Goal: Navigation & Orientation: Find specific page/section

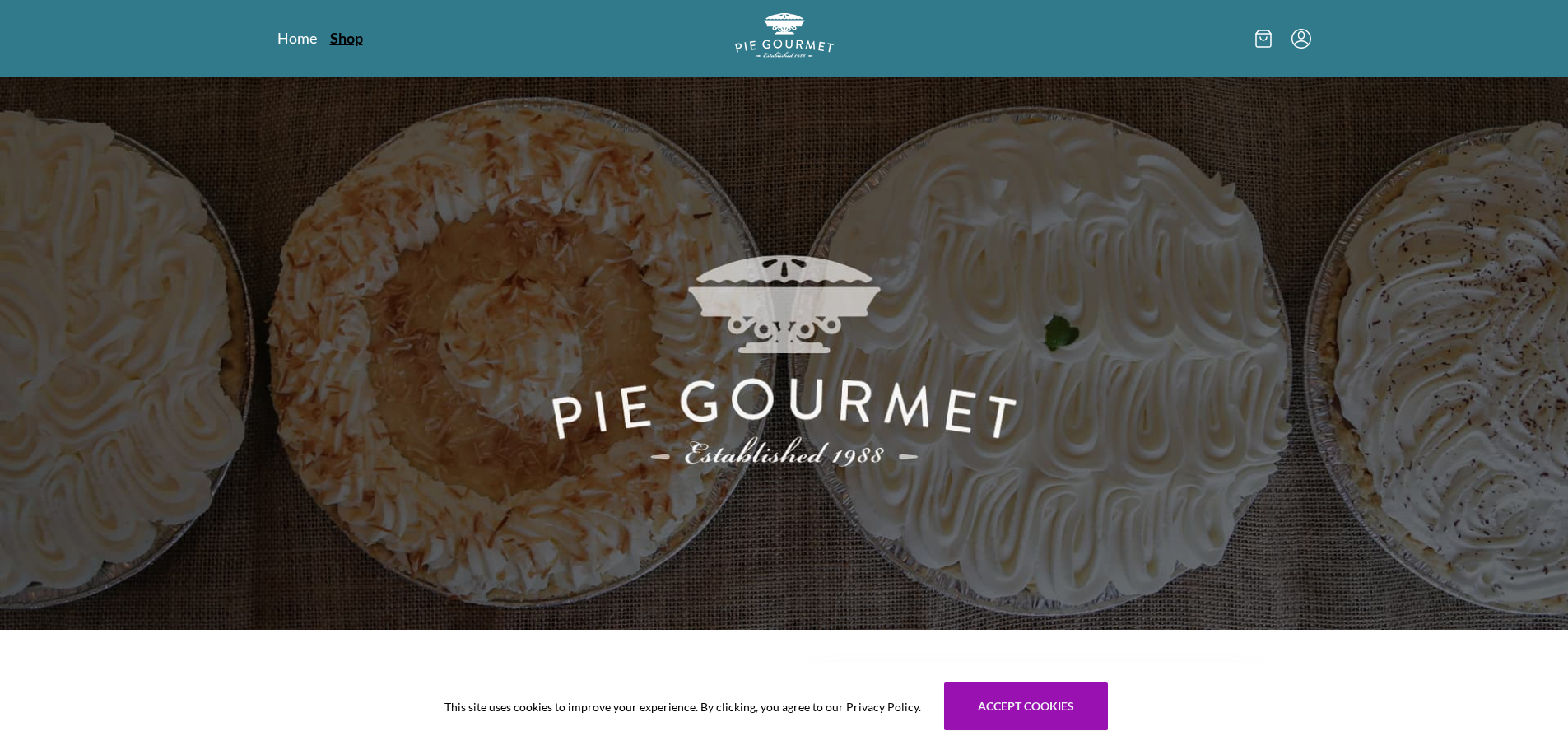
click at [344, 34] on link "Shop" at bounding box center [346, 38] width 33 height 20
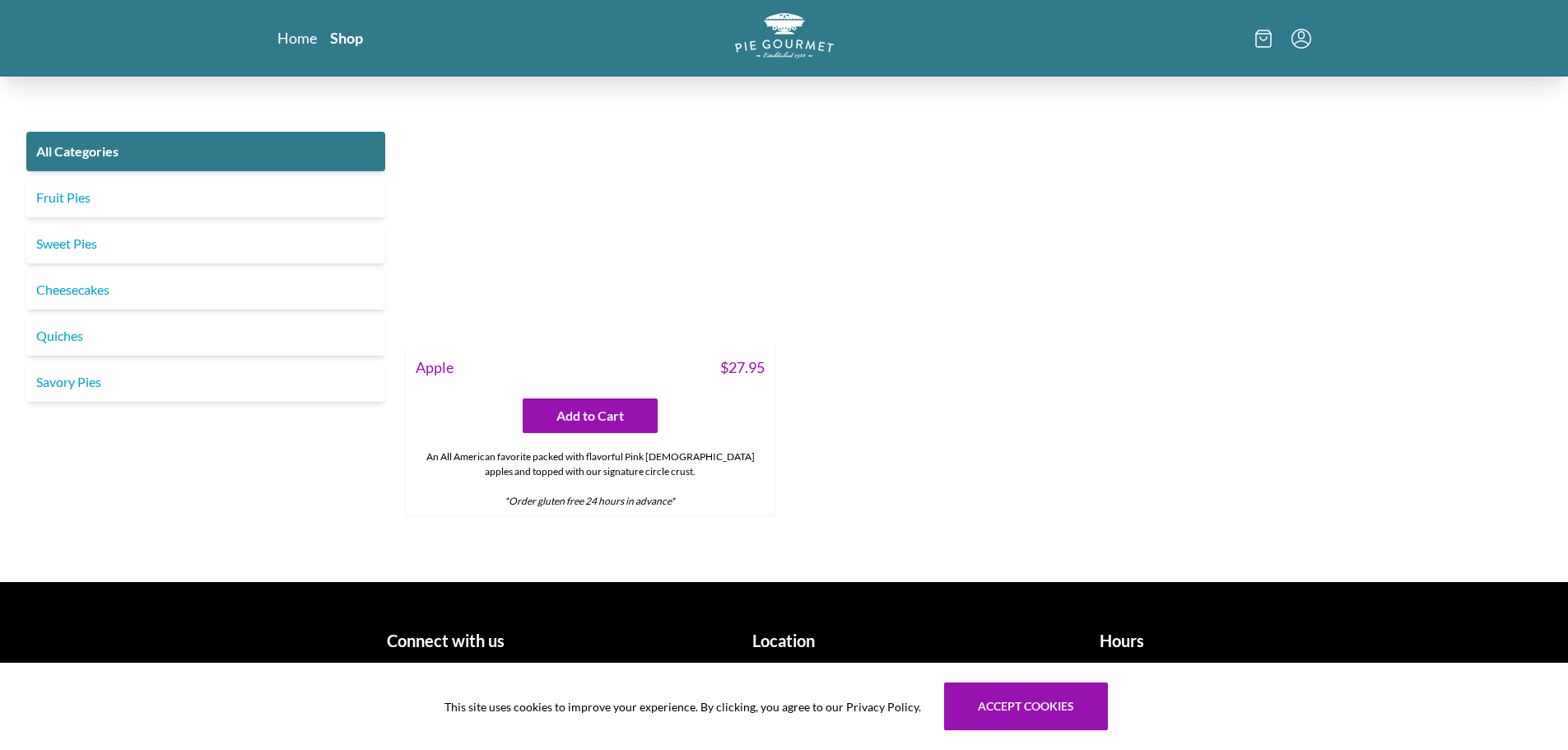
scroll to position [6930, 0]
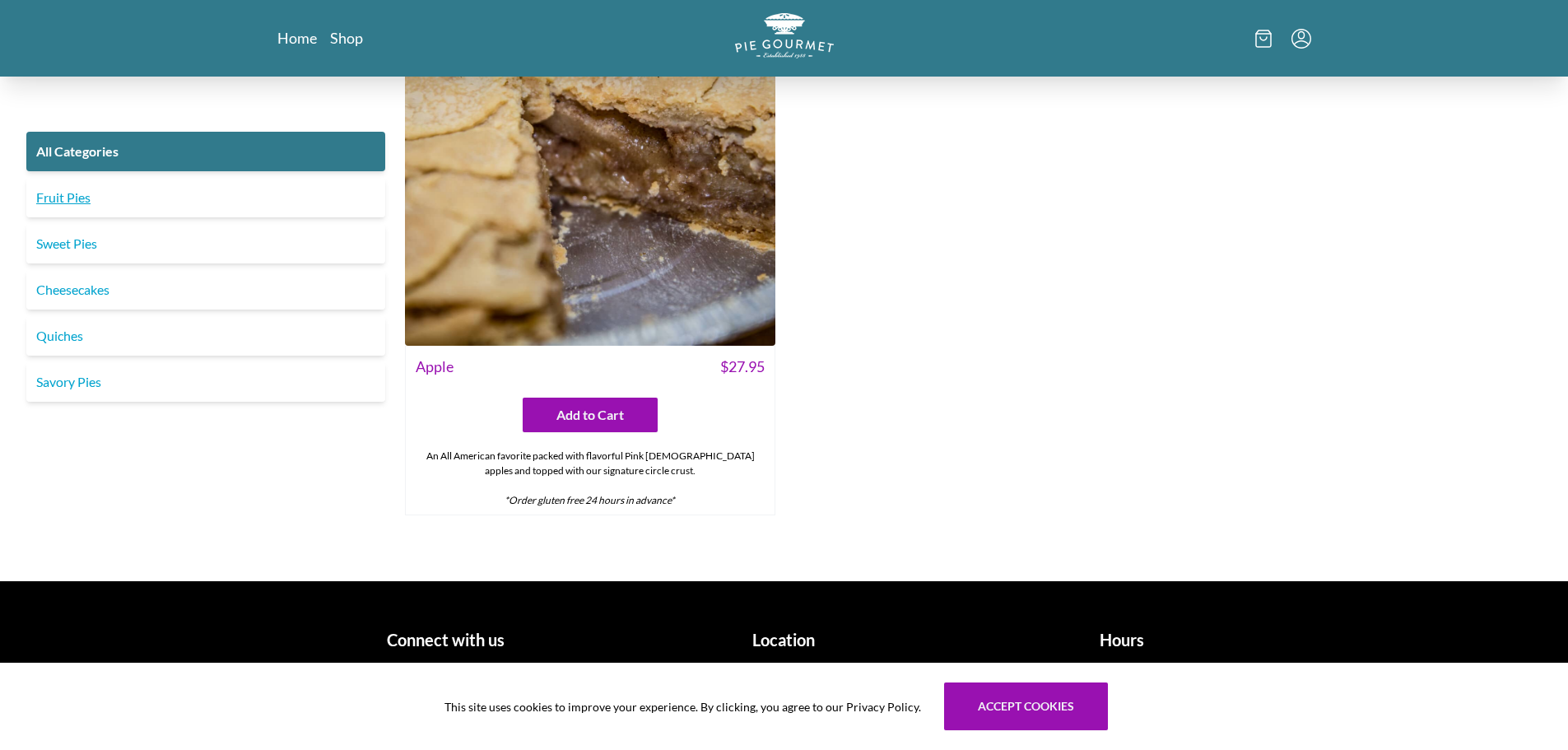
click at [93, 204] on link "Fruit Pies" at bounding box center [206, 197] width 359 height 39
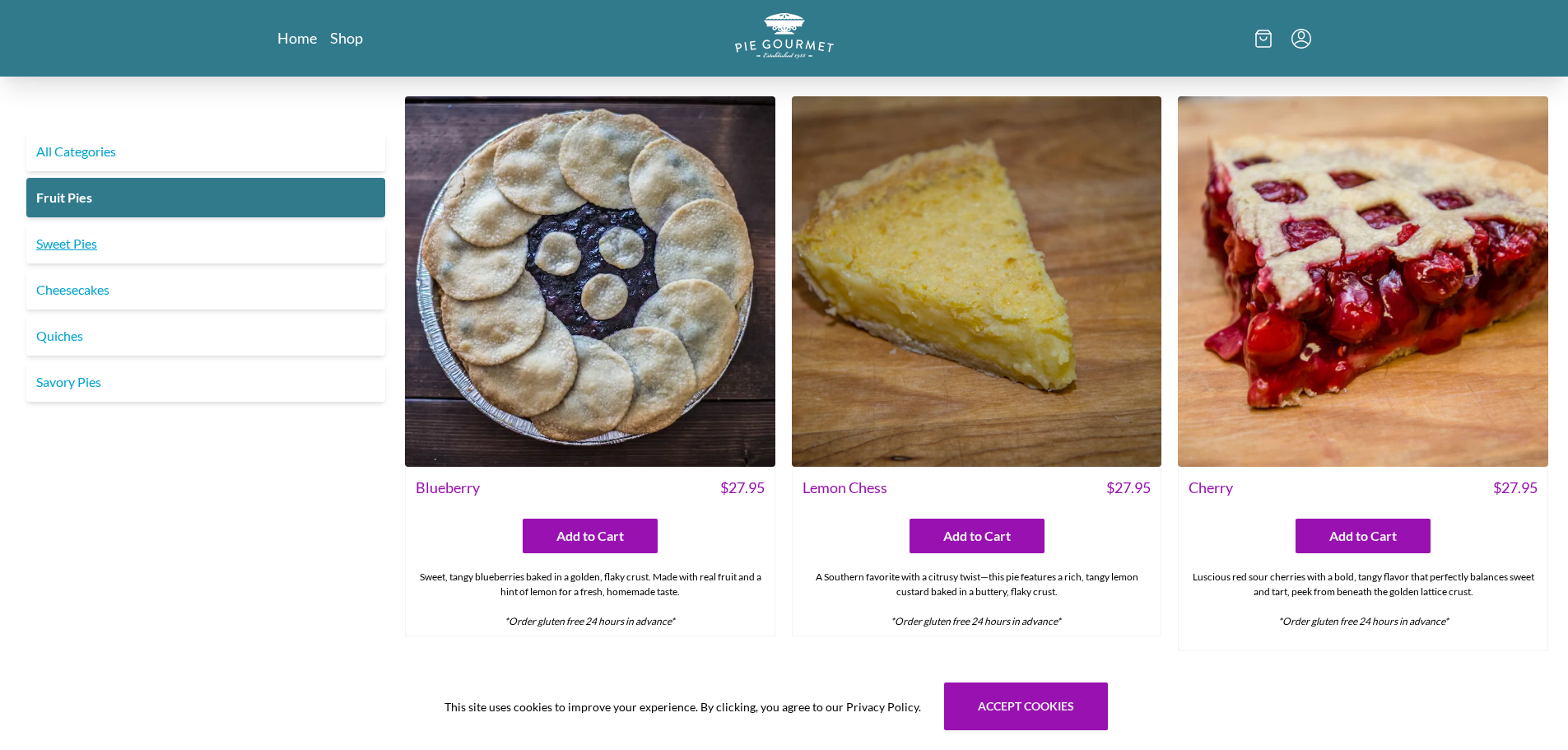
click at [76, 251] on link "Sweet Pies" at bounding box center [206, 243] width 359 height 39
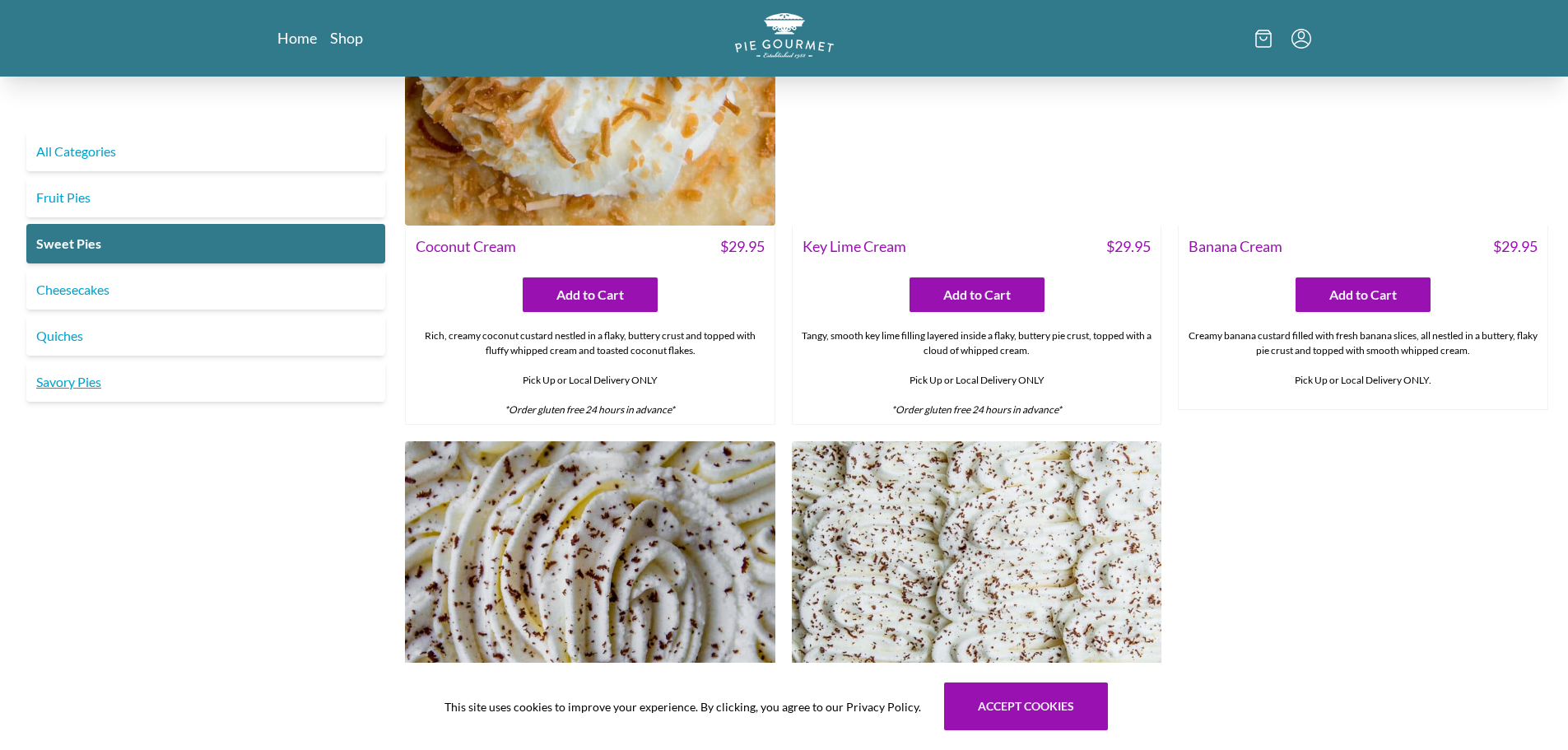
scroll to position [576, 0]
